Goal: Transaction & Acquisition: Download file/media

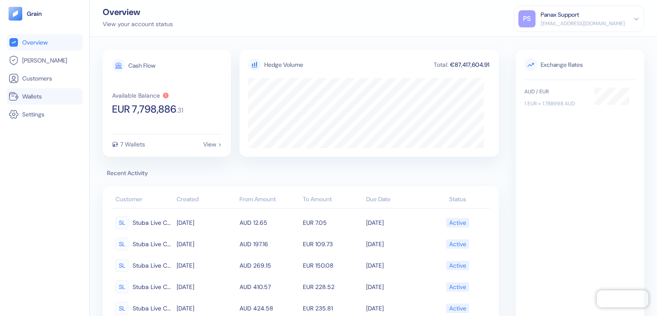
click at [44, 96] on link "Wallets" at bounding box center [45, 96] width 72 height 10
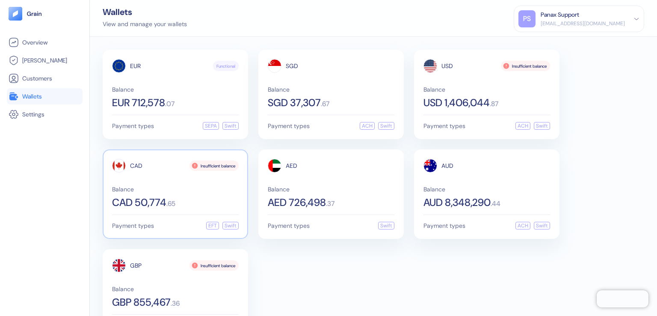
click at [136, 165] on span "CAD" at bounding box center [136, 165] width 12 height 6
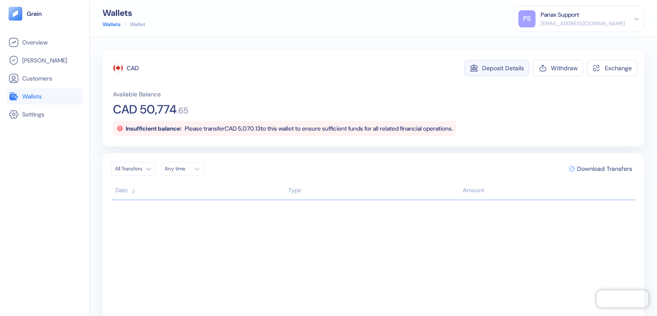
click at [498, 68] on div "Deposit Details" at bounding box center [503, 68] width 42 height 6
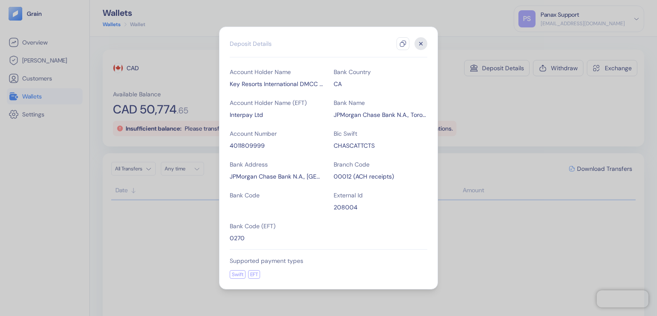
click at [403, 44] on icon "button" at bounding box center [402, 43] width 7 height 7
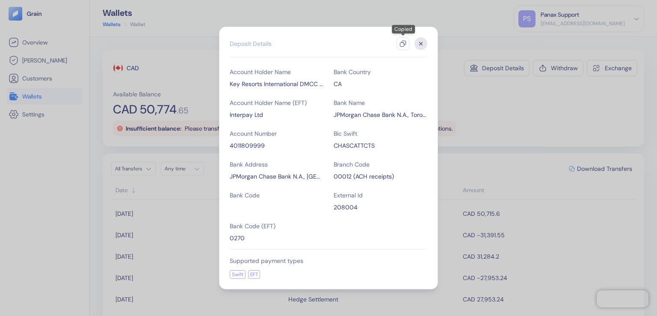
click at [421, 44] on icon "button" at bounding box center [420, 43] width 3 height 3
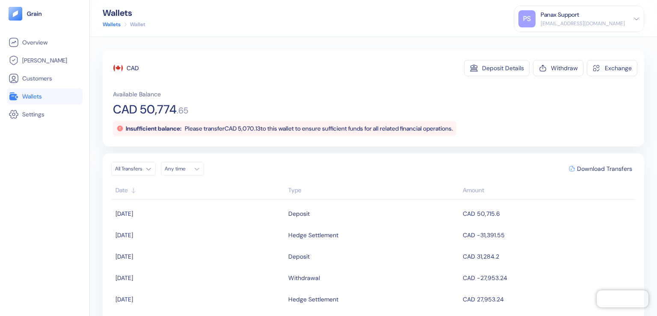
click at [185, 168] on div "Any time" at bounding box center [178, 168] width 26 height 7
click at [174, 237] on button "11" at bounding box center [173, 236] width 10 height 10
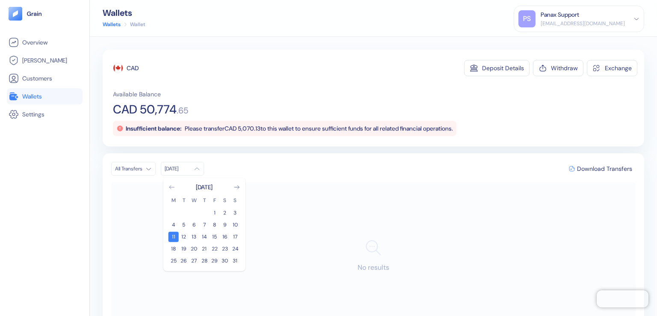
click at [172, 187] on icon "Go to previous month" at bounding box center [171, 186] width 7 height 7
click at [225, 225] on button "12" at bounding box center [225, 224] width 10 height 10
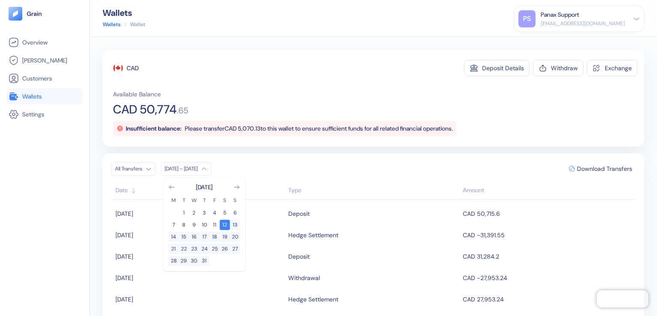
click at [133, 68] on div "CAD" at bounding box center [133, 68] width 12 height 9
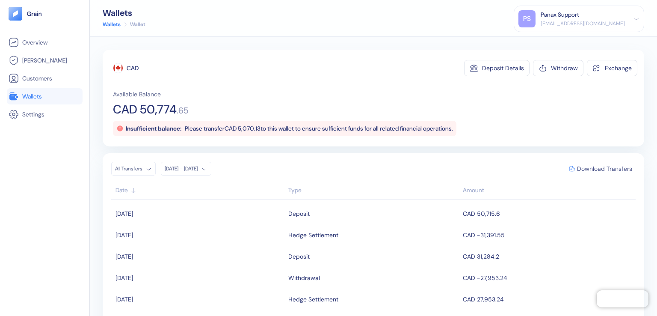
click at [599, 168] on span "Download Transfers" at bounding box center [604, 168] width 55 height 6
click at [44, 96] on link "Wallets" at bounding box center [45, 96] width 72 height 10
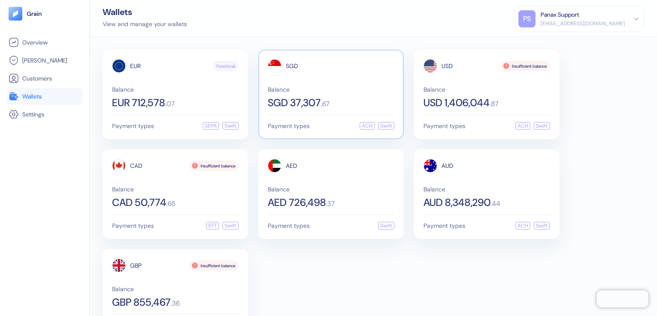
click at [292, 66] on span "SGD" at bounding box center [292, 66] width 12 height 6
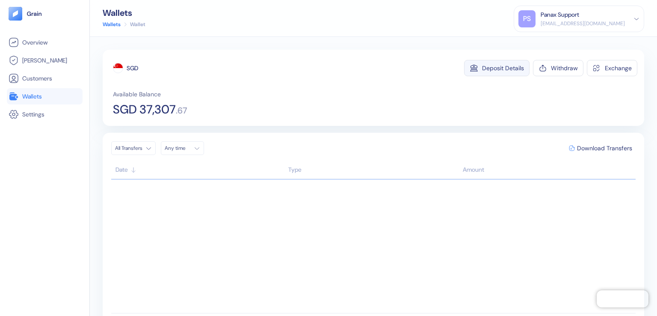
click at [498, 68] on div "Deposit Details" at bounding box center [503, 68] width 42 height 6
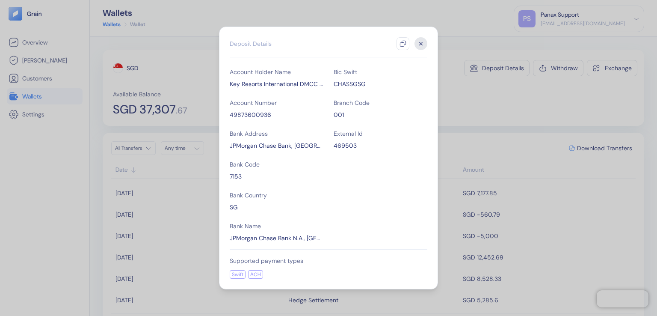
click at [403, 44] on icon "button" at bounding box center [402, 43] width 7 height 7
click at [421, 44] on icon "button" at bounding box center [420, 43] width 3 height 3
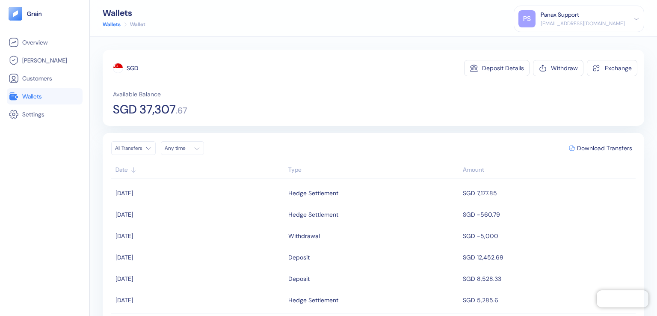
click at [185, 148] on div "Any time" at bounding box center [178, 148] width 26 height 7
click at [174, 216] on button "11" at bounding box center [173, 216] width 10 height 10
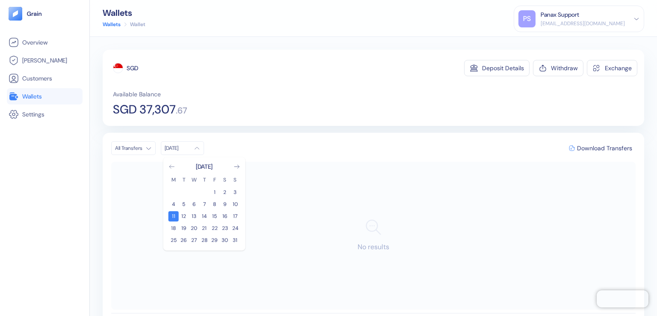
click at [172, 167] on icon "Go to previous month" at bounding box center [171, 166] width 7 height 7
click at [225, 204] on button "12" at bounding box center [225, 204] width 10 height 10
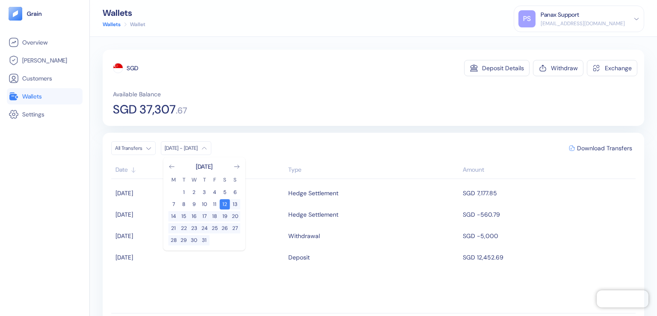
click at [133, 68] on div "SGD" at bounding box center [133, 68] width 12 height 9
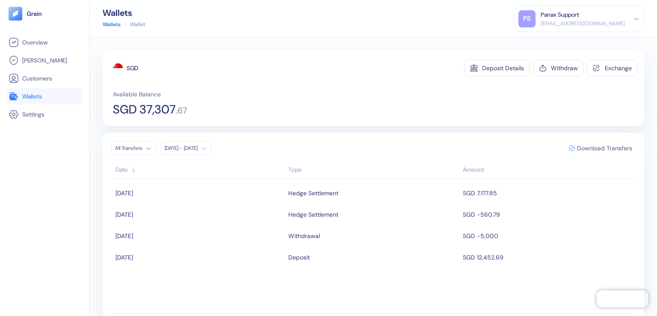
click at [599, 148] on span "Download Transfers" at bounding box center [604, 148] width 55 height 6
click at [44, 96] on link "Wallets" at bounding box center [45, 96] width 72 height 10
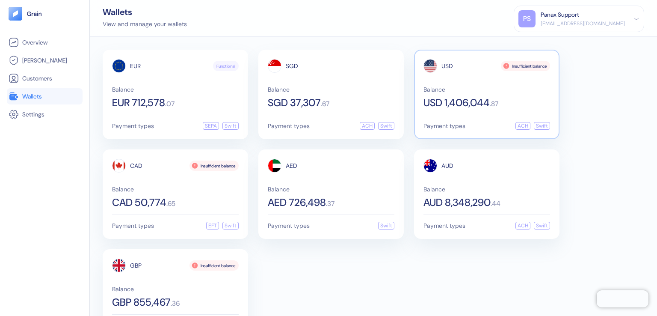
click at [447, 66] on span "USD" at bounding box center [447, 66] width 12 height 6
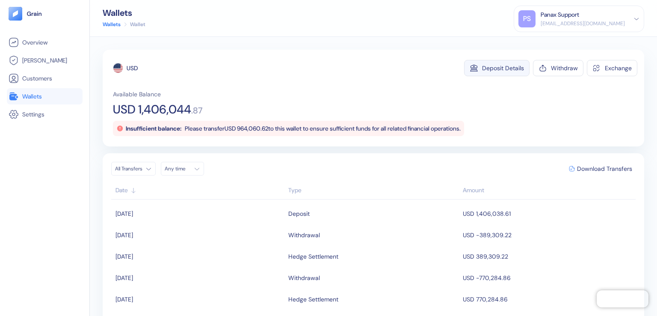
click at [498, 68] on div "Deposit Details" at bounding box center [503, 68] width 42 height 6
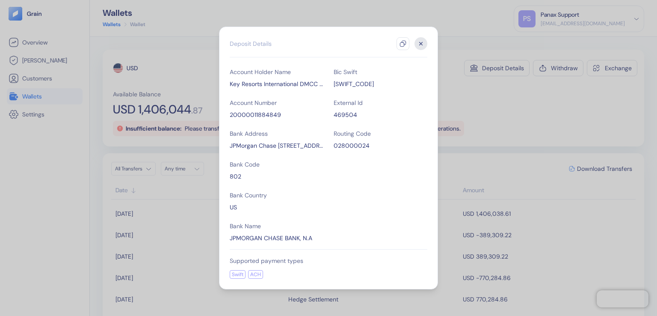
click at [403, 44] on icon "button" at bounding box center [402, 43] width 7 height 7
click at [421, 44] on icon "button" at bounding box center [420, 43] width 3 height 3
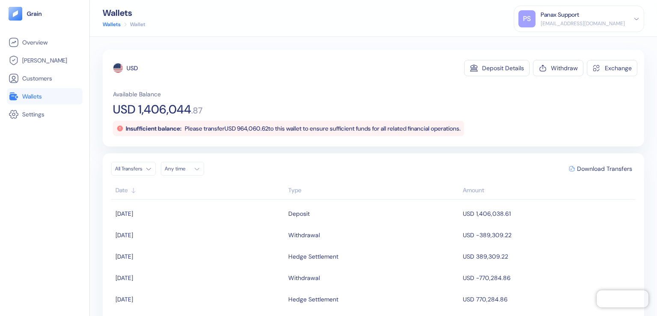
click at [185, 168] on div "Any time" at bounding box center [178, 168] width 26 height 7
click at [174, 237] on button "11" at bounding box center [173, 236] width 10 height 10
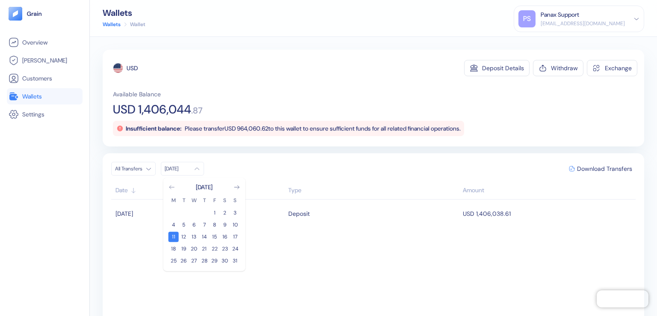
click at [172, 187] on icon "Go to previous month" at bounding box center [171, 186] width 7 height 7
click at [225, 225] on button "12" at bounding box center [225, 224] width 10 height 10
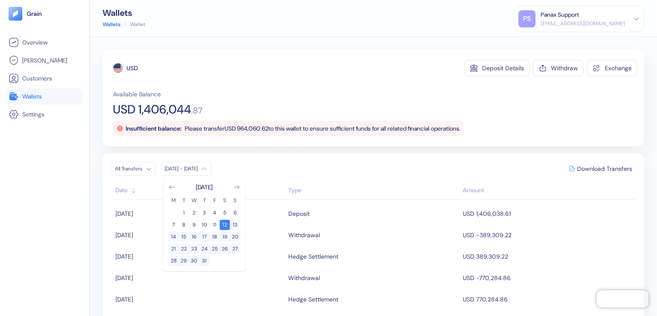
click at [133, 68] on div "USD" at bounding box center [132, 68] width 11 height 9
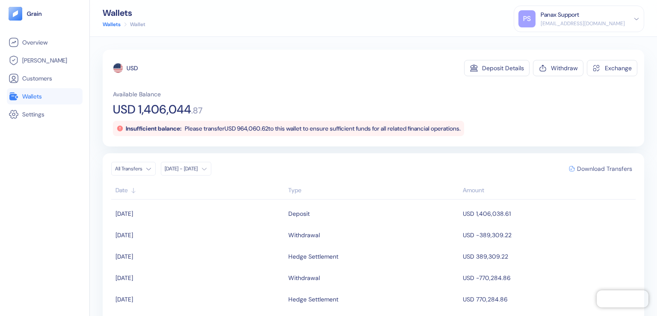
click at [599, 168] on span "Download Transfers" at bounding box center [604, 168] width 55 height 6
click at [44, 96] on link "Wallets" at bounding box center [45, 96] width 72 height 10
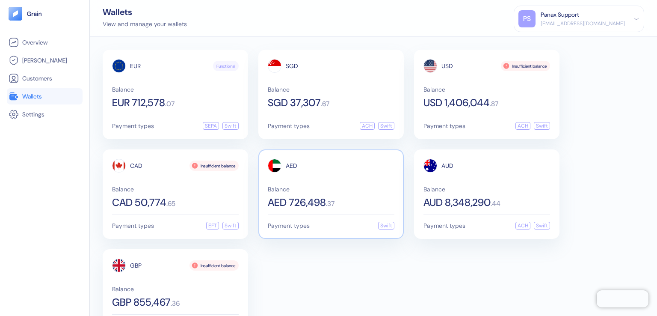
click at [291, 165] on span "AED" at bounding box center [292, 165] width 12 height 6
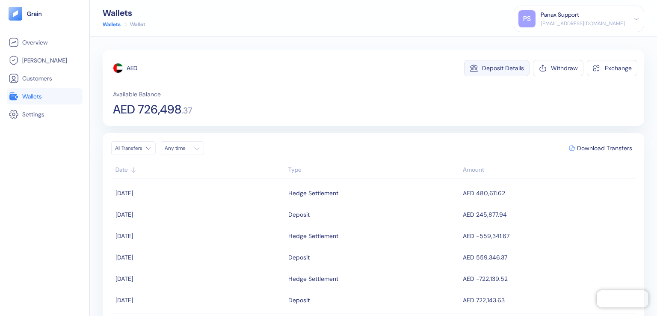
click at [498, 68] on div "Deposit Details" at bounding box center [503, 68] width 42 height 6
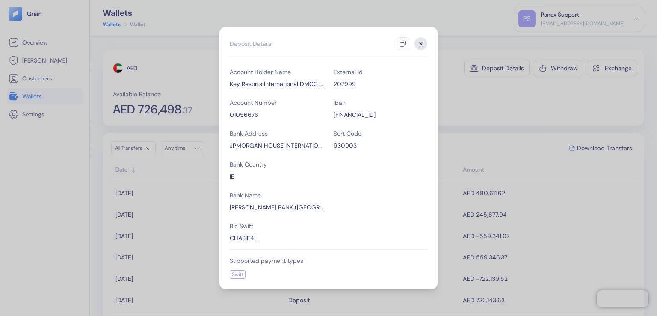
click at [403, 44] on icon "button" at bounding box center [402, 43] width 7 height 7
click at [421, 44] on icon "button" at bounding box center [420, 43] width 3 height 3
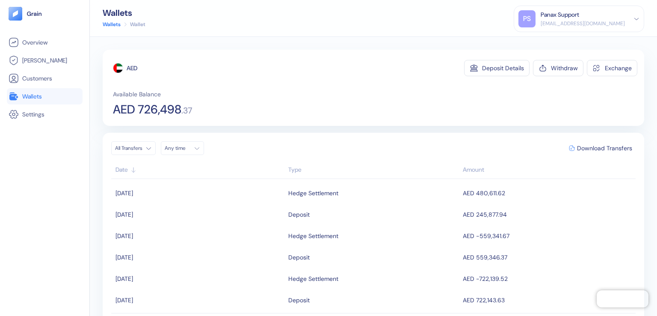
click at [185, 148] on div "Any time" at bounding box center [178, 148] width 26 height 7
click at [174, 216] on button "11" at bounding box center [173, 216] width 10 height 10
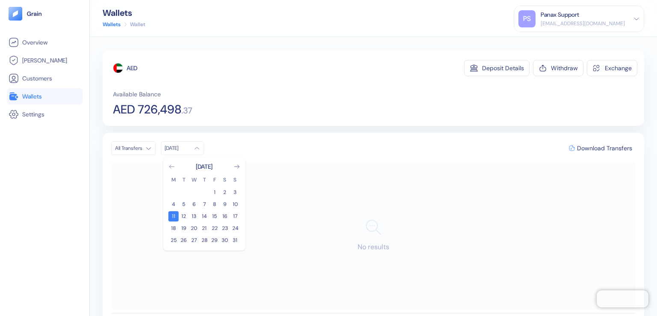
click at [172, 167] on icon "Go to previous month" at bounding box center [171, 166] width 7 height 7
click at [225, 204] on button "12" at bounding box center [225, 204] width 10 height 10
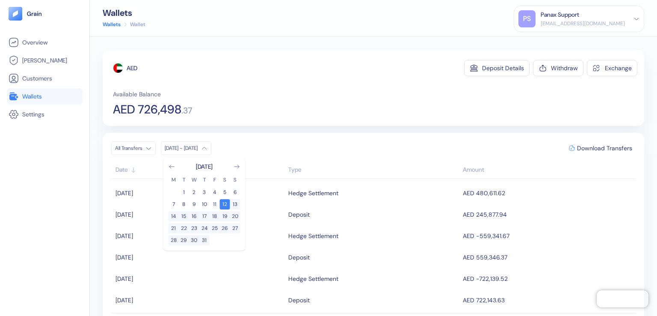
click at [133, 68] on div "AED" at bounding box center [132, 68] width 11 height 9
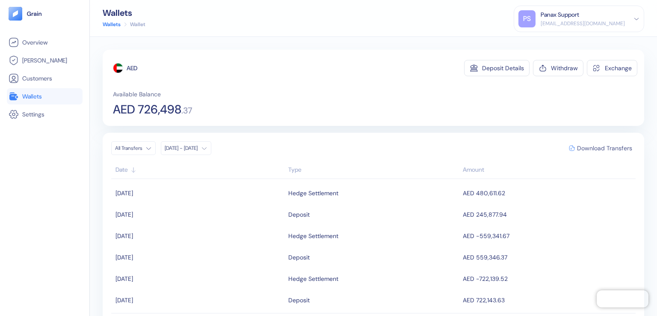
click at [599, 148] on span "Download Transfers" at bounding box center [604, 148] width 55 height 6
click at [44, 96] on link "Wallets" at bounding box center [45, 96] width 72 height 10
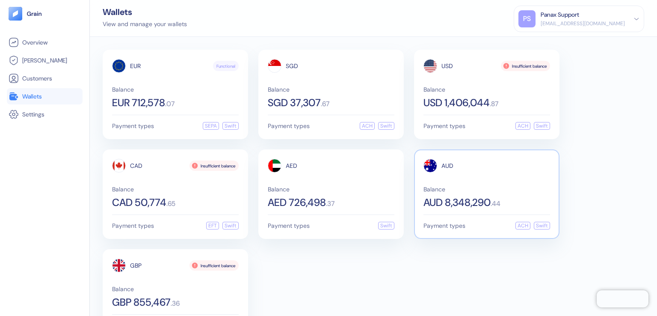
click at [447, 165] on span "AUD" at bounding box center [447, 165] width 12 height 6
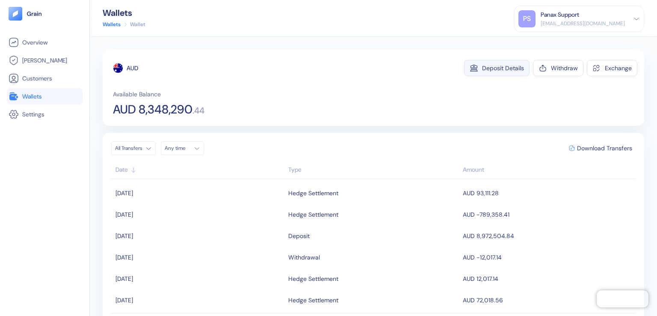
click at [498, 68] on div "Deposit Details" at bounding box center [503, 68] width 42 height 6
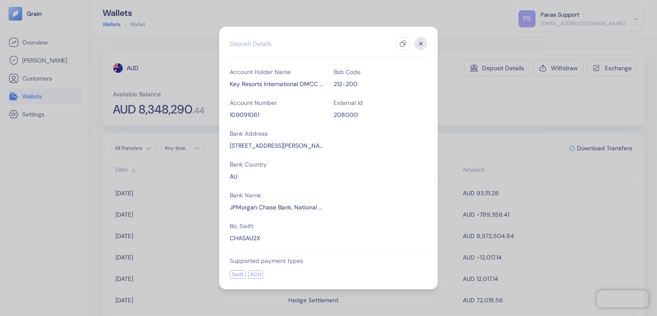
click at [403, 44] on icon "button" at bounding box center [402, 43] width 7 height 7
click at [421, 44] on icon "button" at bounding box center [420, 43] width 3 height 3
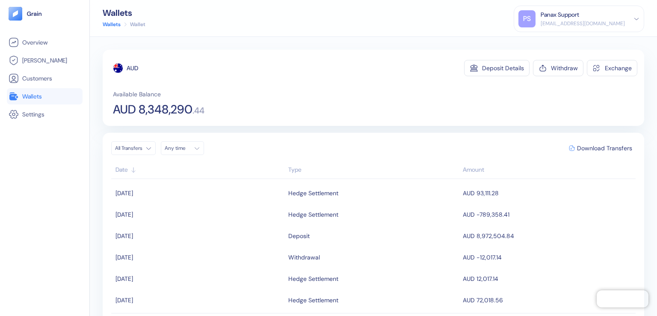
click at [185, 148] on div "Any time" at bounding box center [178, 148] width 26 height 7
click at [174, 216] on button "11" at bounding box center [173, 216] width 10 height 10
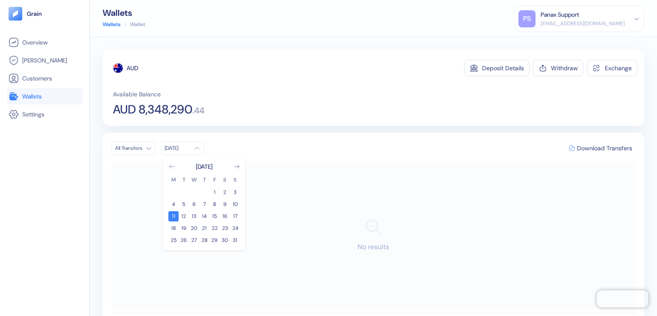
click at [172, 167] on icon "Go to previous month" at bounding box center [171, 166] width 7 height 7
click at [225, 204] on button "12" at bounding box center [225, 204] width 10 height 10
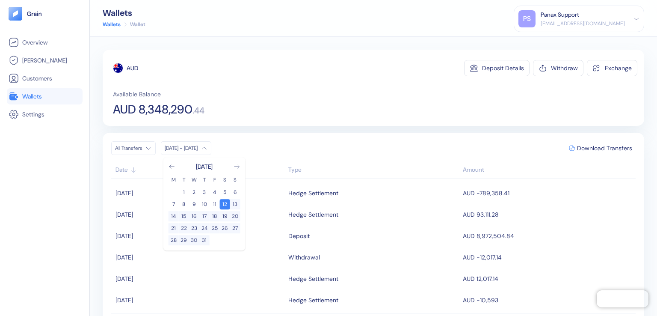
click at [133, 68] on div "AUD" at bounding box center [133, 68] width 12 height 9
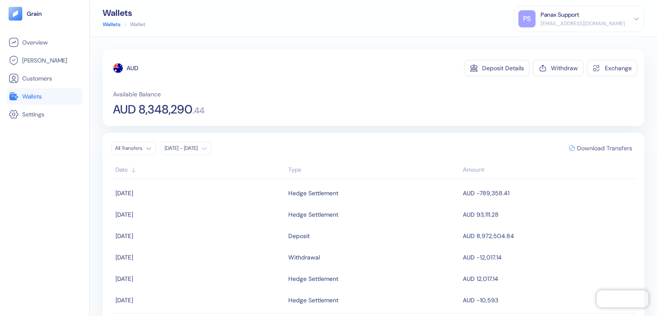
click at [599, 148] on span "Download Transfers" at bounding box center [604, 148] width 55 height 6
click at [44, 96] on link "Wallets" at bounding box center [45, 96] width 72 height 10
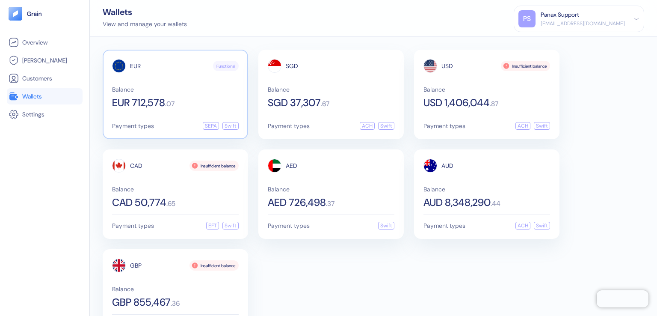
click at [135, 66] on span "EUR" at bounding box center [135, 66] width 11 height 6
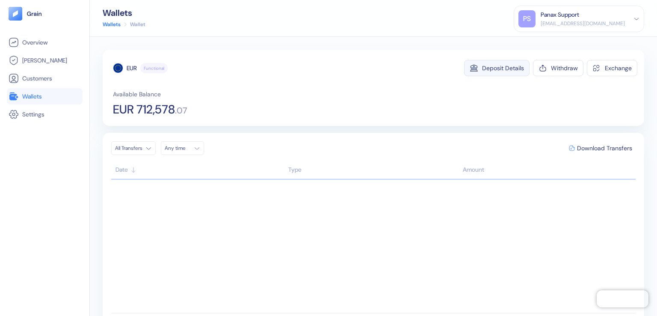
click at [498, 68] on div "Deposit Details" at bounding box center [503, 68] width 42 height 6
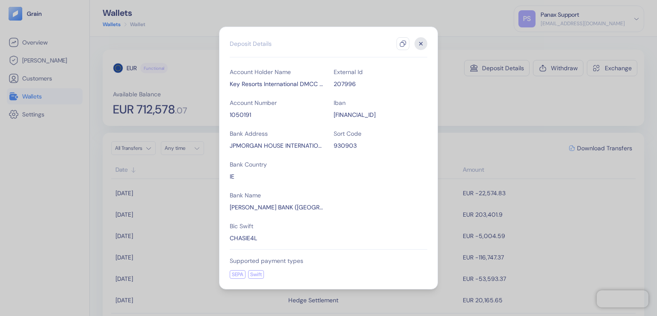
click at [403, 44] on icon "button" at bounding box center [402, 43] width 7 height 7
click at [421, 44] on icon "button" at bounding box center [420, 43] width 3 height 3
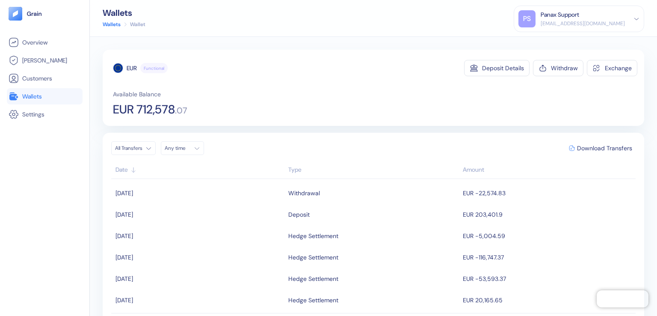
click at [185, 148] on div "Any time" at bounding box center [178, 148] width 26 height 7
click at [174, 216] on button "11" at bounding box center [173, 216] width 10 height 10
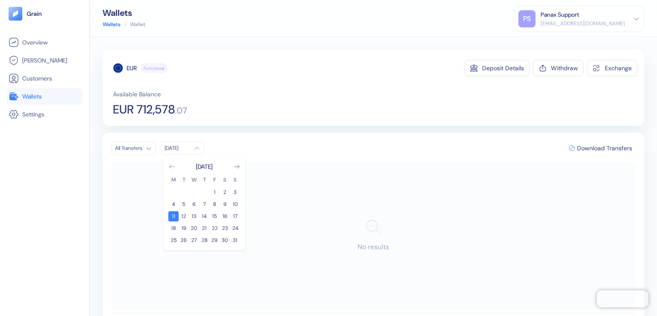
click at [172, 167] on icon "Go to previous month" at bounding box center [171, 166] width 7 height 7
click at [225, 204] on button "12" at bounding box center [225, 204] width 10 height 10
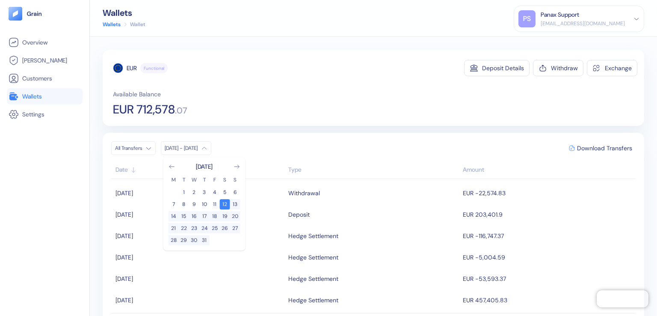
click at [132, 68] on div "EUR" at bounding box center [132, 68] width 10 height 9
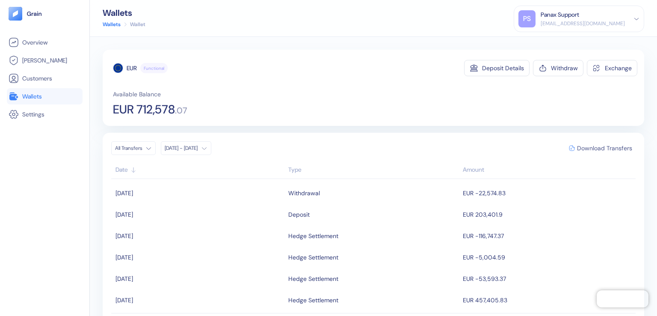
click at [599, 148] on span "Download Transfers" at bounding box center [604, 148] width 55 height 6
click at [44, 96] on link "Wallets" at bounding box center [45, 96] width 72 height 10
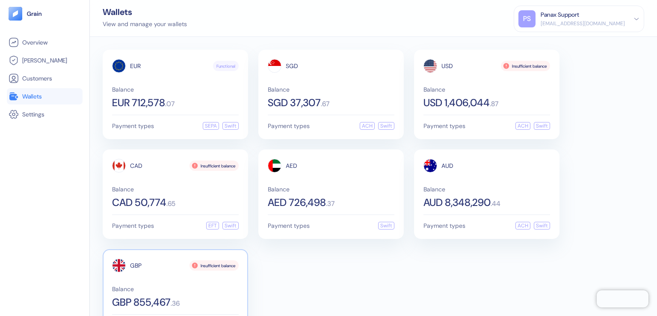
click at [136, 264] on span "GBP" at bounding box center [136, 265] width 12 height 6
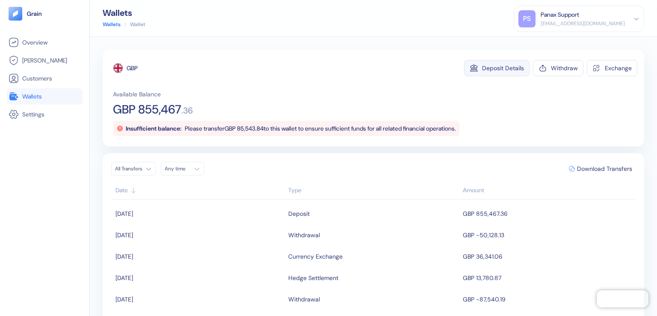
click at [498, 68] on div "Deposit Details" at bounding box center [503, 68] width 42 height 6
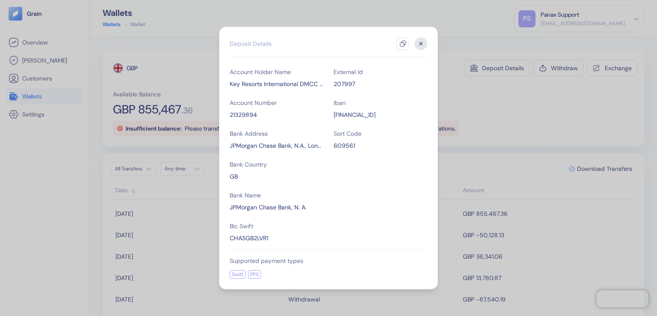
click at [403, 44] on icon "button" at bounding box center [402, 43] width 7 height 7
click at [421, 44] on icon "button" at bounding box center [420, 43] width 3 height 3
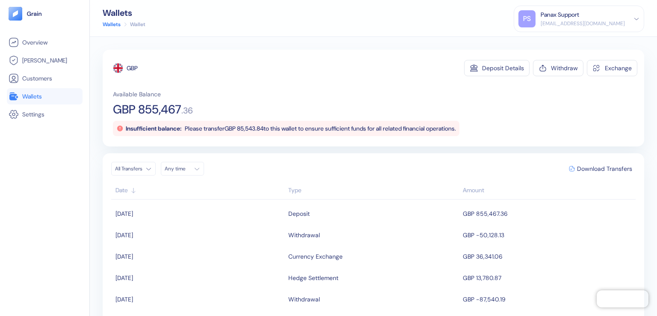
click at [185, 168] on div "Any time" at bounding box center [178, 168] width 26 height 7
click at [174, 237] on button "11" at bounding box center [173, 236] width 10 height 10
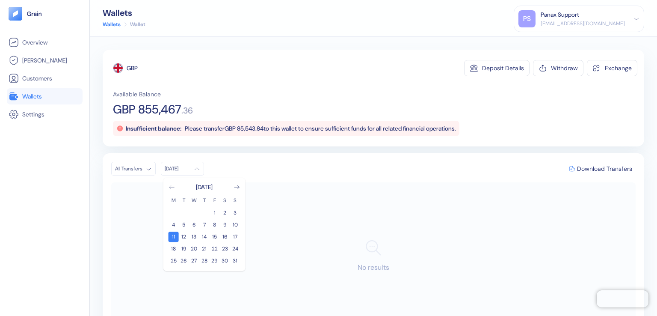
click at [172, 187] on icon "Go to previous month" at bounding box center [171, 186] width 7 height 7
click at [225, 225] on button "12" at bounding box center [225, 224] width 10 height 10
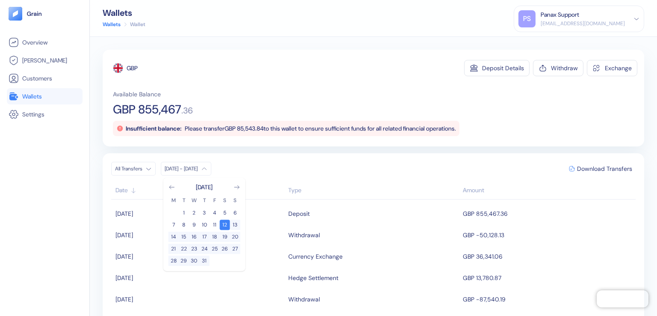
click at [133, 68] on div "GBP" at bounding box center [132, 68] width 11 height 9
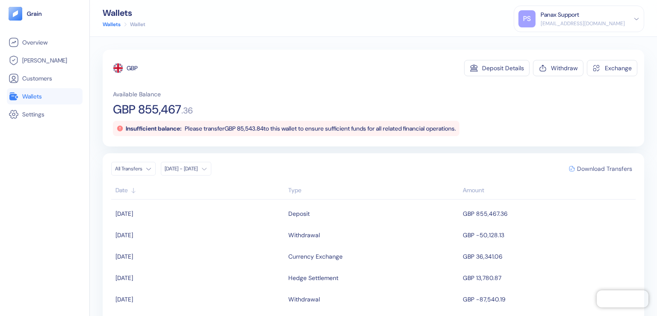
click at [599, 168] on span "Download Transfers" at bounding box center [604, 168] width 55 height 6
click at [579, 18] on div "Panax Support" at bounding box center [559, 14] width 38 height 9
click at [553, 42] on div "Sign Out" at bounding box center [541, 42] width 24 height 9
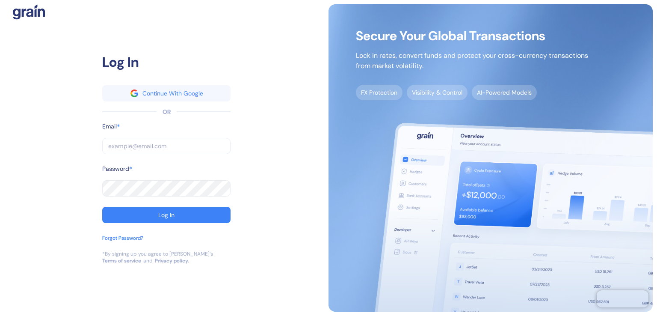
click at [166, 146] on input "text" at bounding box center [166, 146] width 128 height 16
type input "[EMAIL_ADDRESS][DOMAIN_NAME]"
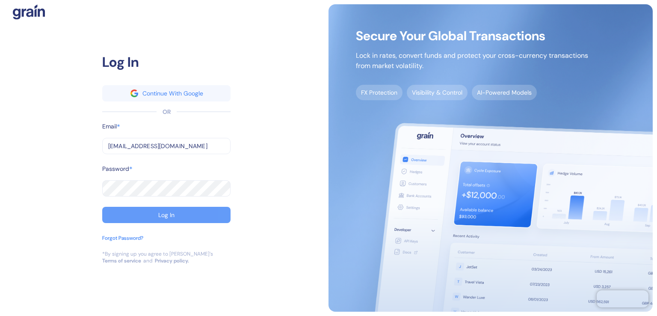
click at [166, 214] on div "Log In" at bounding box center [166, 215] width 16 height 6
